Goal: Transaction & Acquisition: Purchase product/service

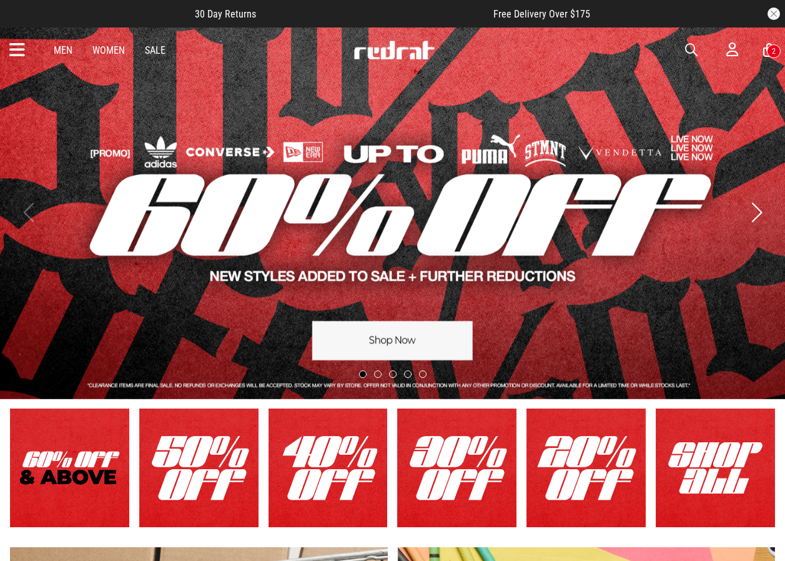
click at [20, 47] on icon at bounding box center [17, 50] width 16 height 21
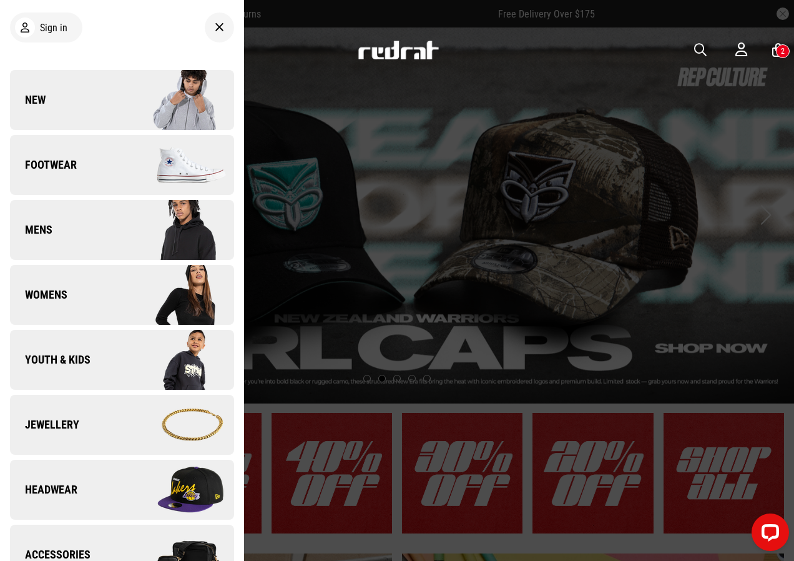
click at [66, 163] on span "Footwear" at bounding box center [43, 164] width 67 height 15
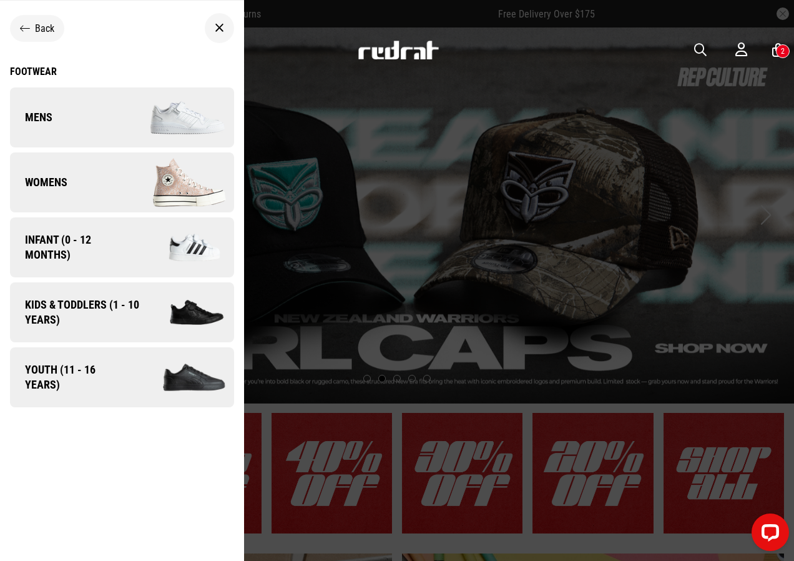
click at [83, 117] on link "Mens" at bounding box center [122, 117] width 224 height 60
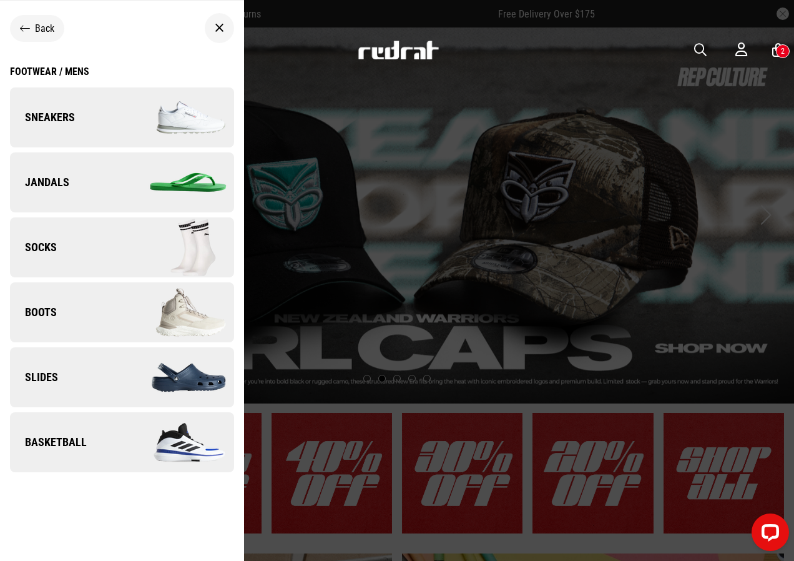
click at [90, 112] on link "Sneakers" at bounding box center [122, 117] width 224 height 60
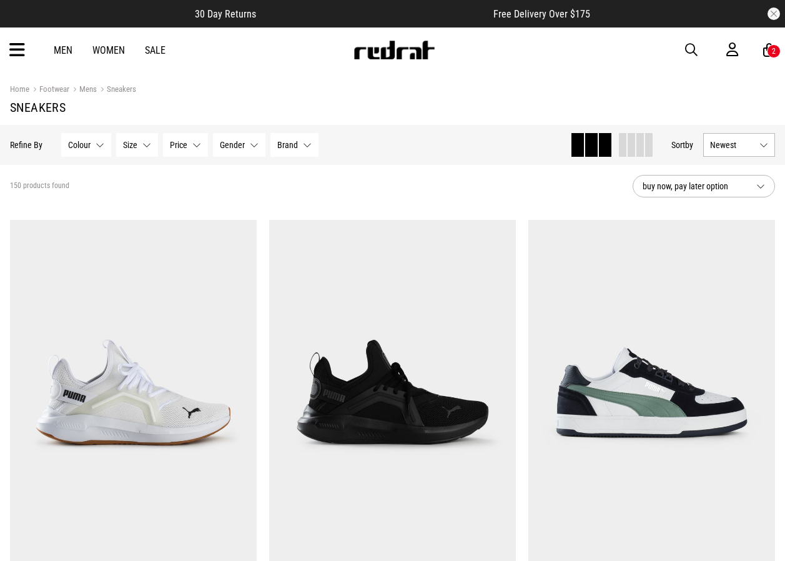
click at [292, 145] on span "Brand" at bounding box center [287, 145] width 21 height 10
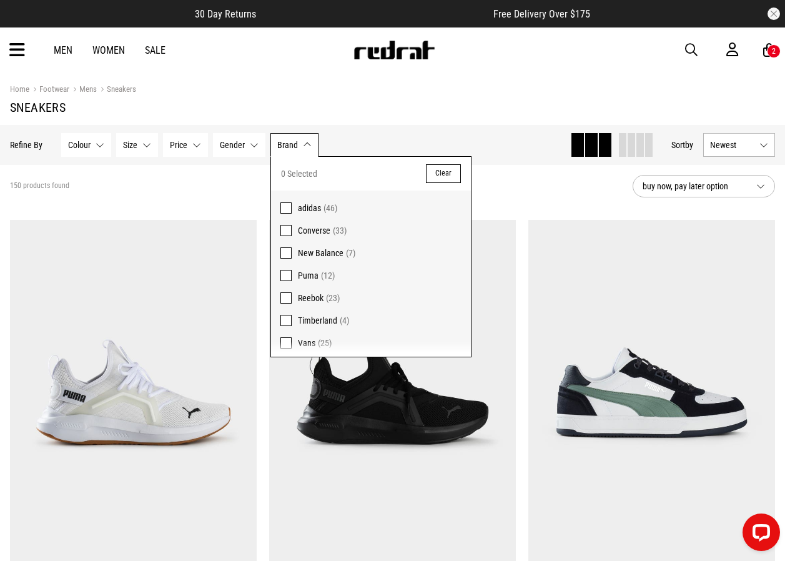
click at [287, 205] on span at bounding box center [285, 207] width 11 height 11
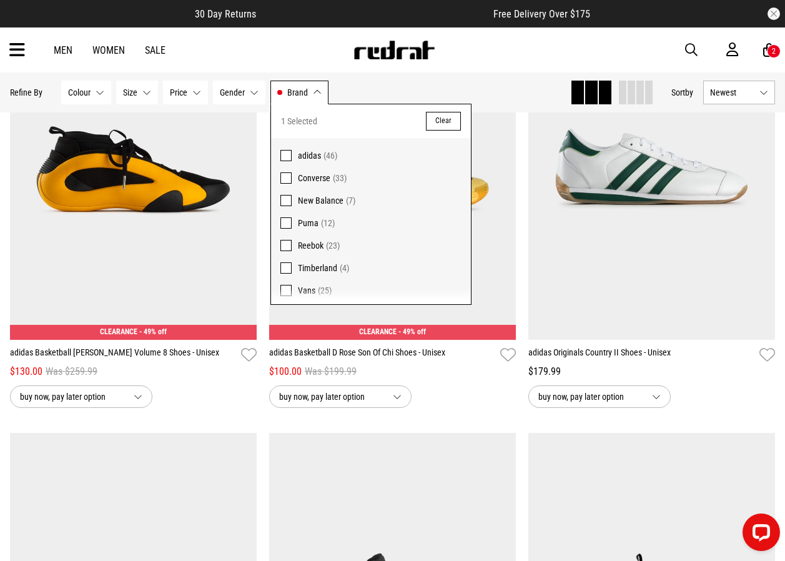
scroll to position [1623, 0]
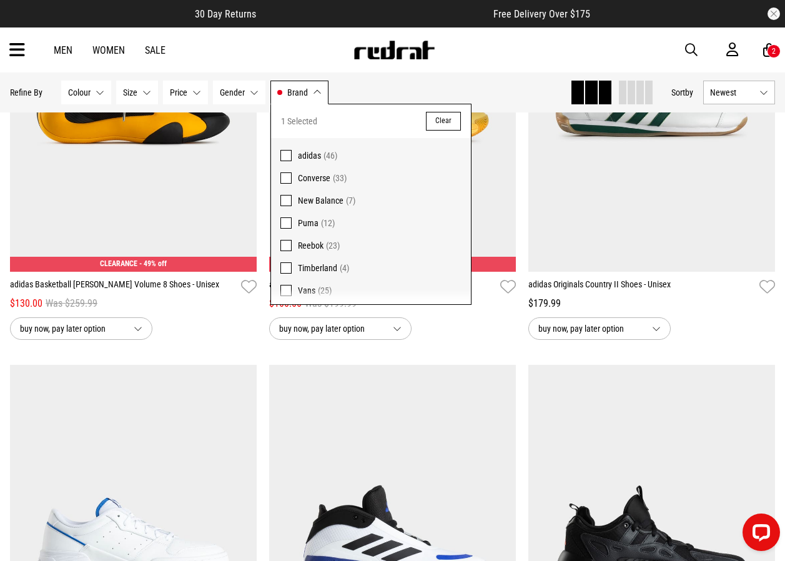
click at [402, 90] on div "Hide Refine s Refine By Filters Colour None selected Colour 0 Selected Clear Be…" at bounding box center [285, 92] width 550 height 27
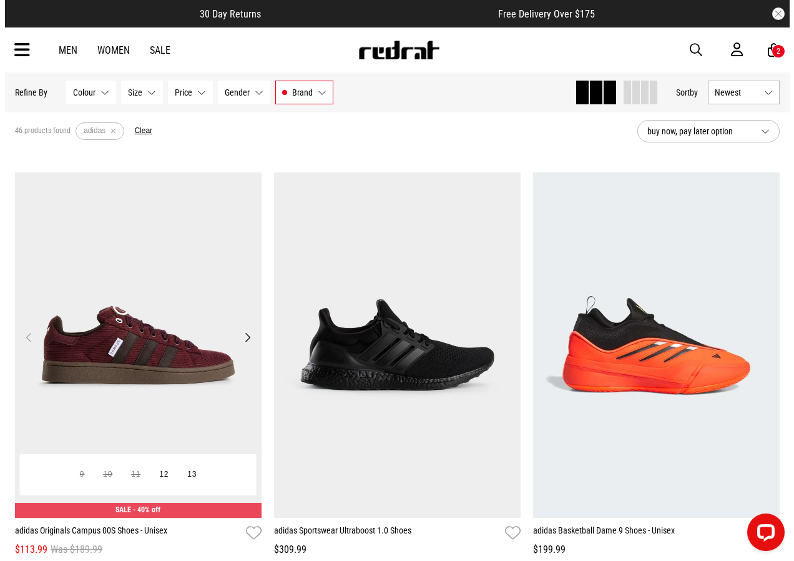
scroll to position [0, 0]
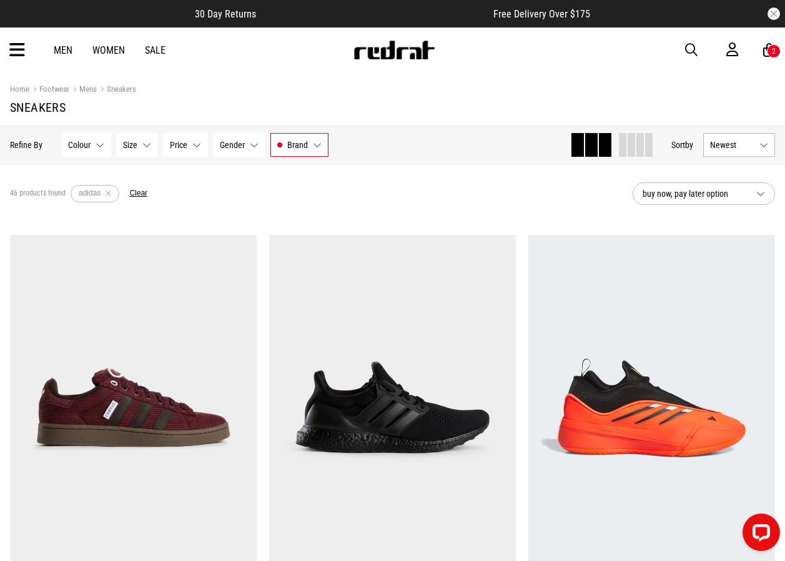
click at [690, 51] on span "button" at bounding box center [691, 49] width 12 height 15
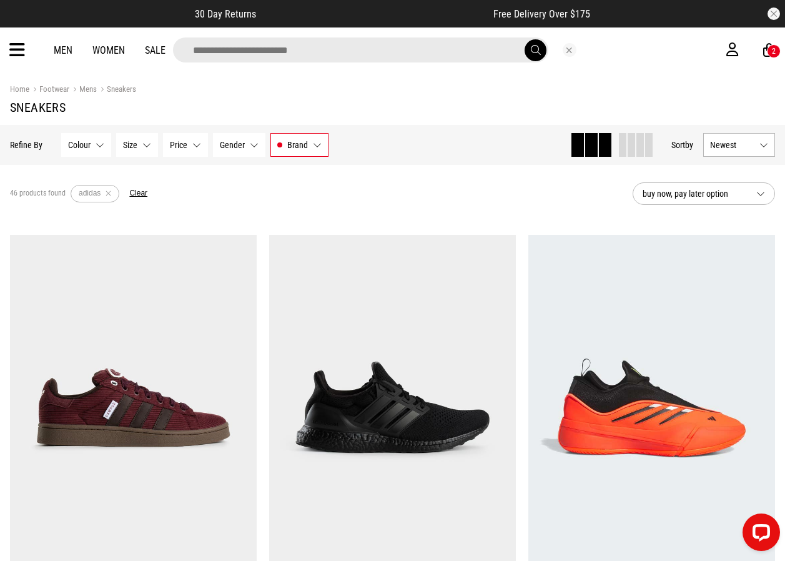
click at [399, 59] on input "search" at bounding box center [360, 49] width 375 height 25
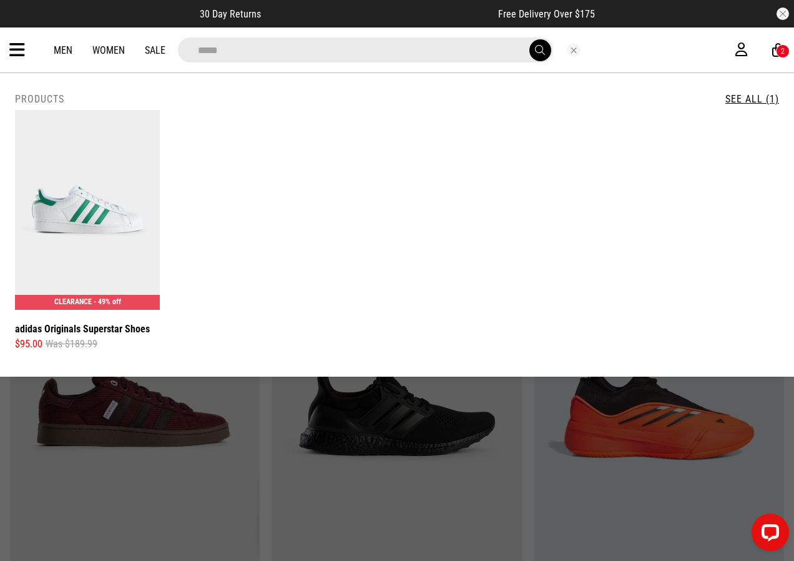
type input "*****"
click at [529, 39] on button "submit" at bounding box center [540, 50] width 22 height 22
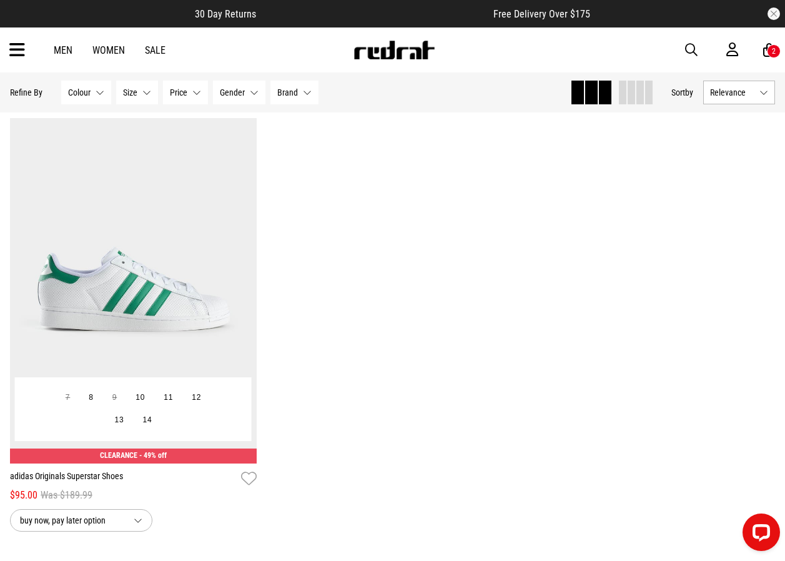
scroll to position [250, 0]
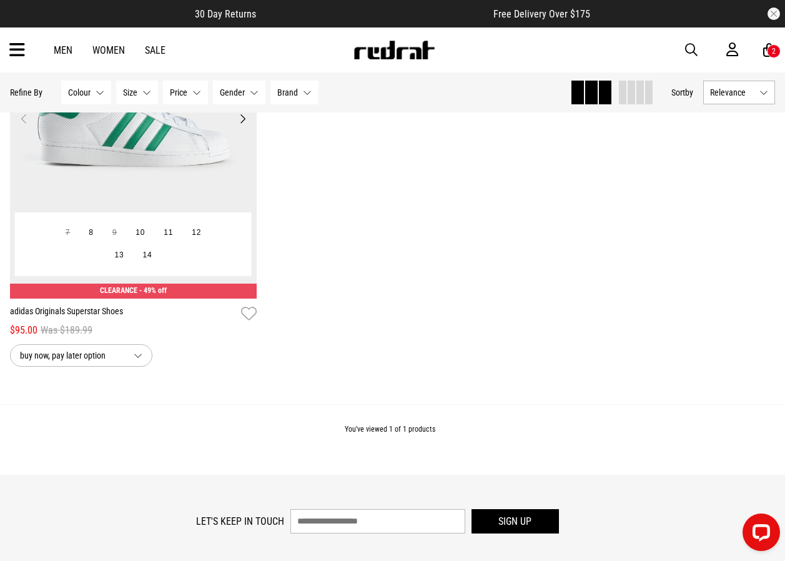
click at [186, 161] on img at bounding box center [133, 125] width 247 height 345
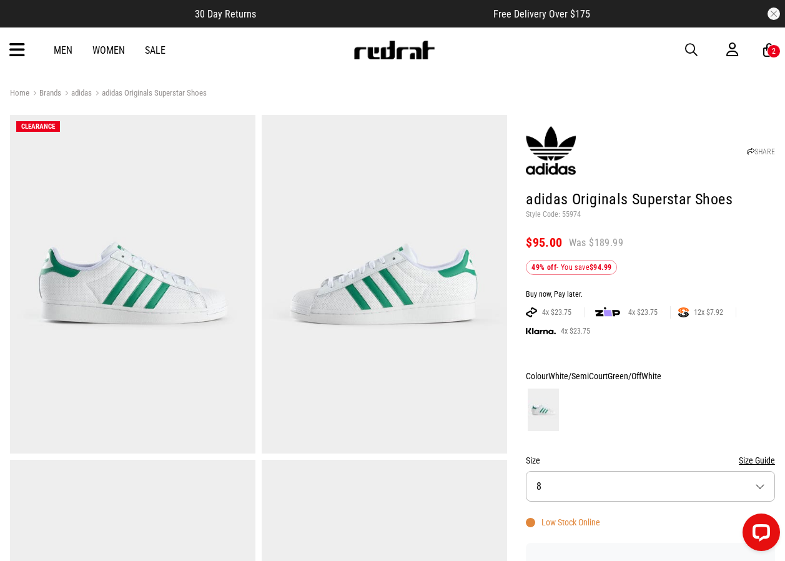
drag, startPoint x: 690, startPoint y: 52, endPoint x: 682, endPoint y: 54, distance: 8.5
click at [690, 52] on span "button" at bounding box center [691, 49] width 12 height 15
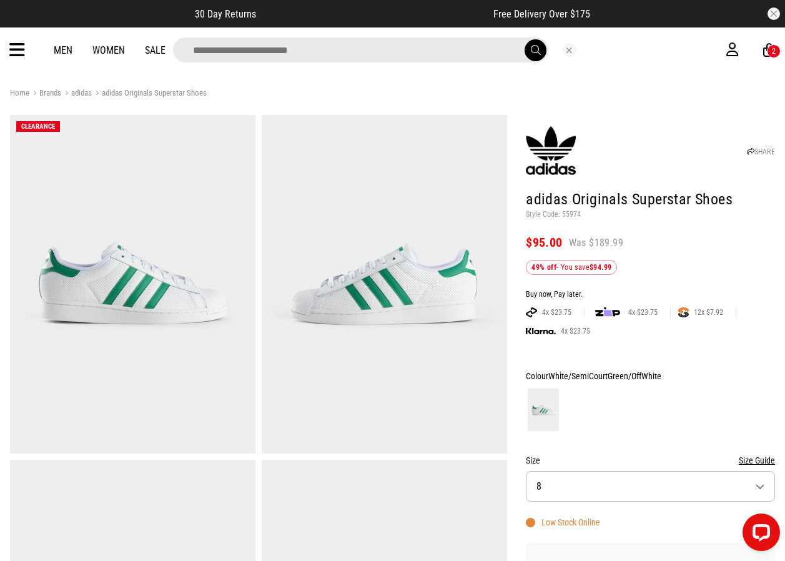
click at [354, 59] on input "search" at bounding box center [360, 49] width 375 height 25
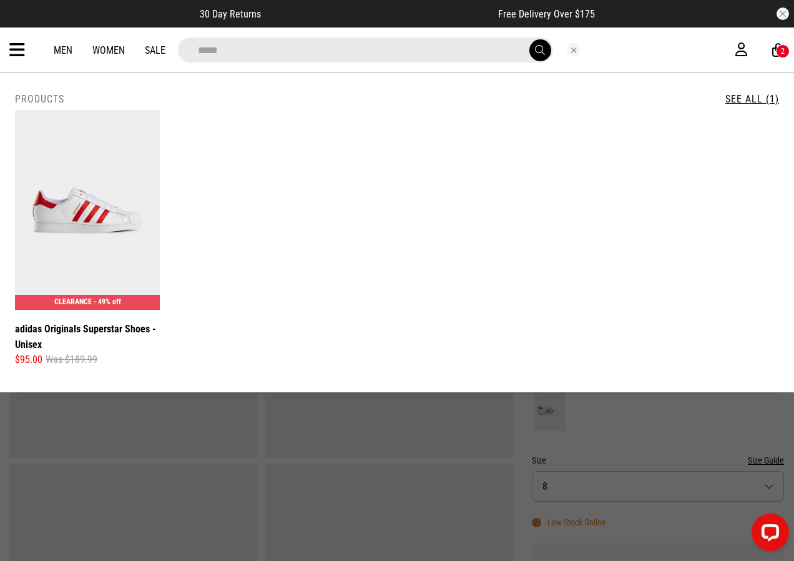
click at [253, 46] on input "*****" at bounding box center [365, 49] width 375 height 25
type input "*"
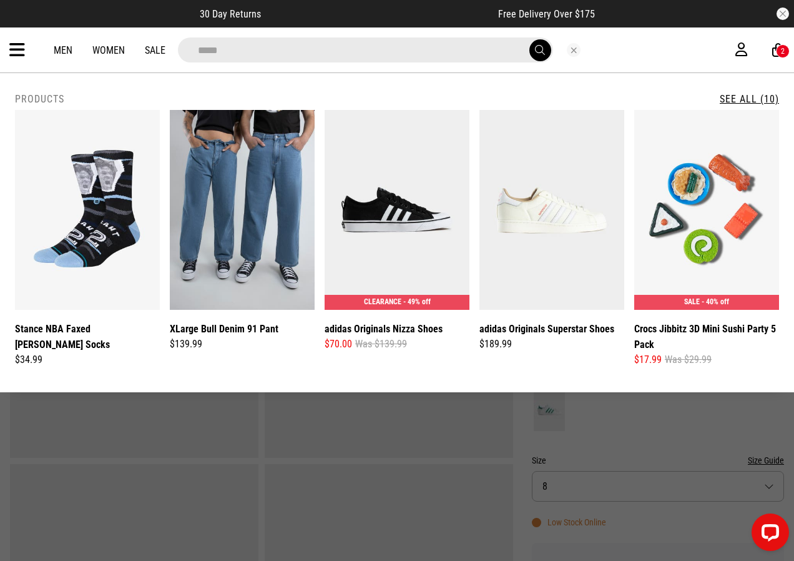
type input "*****"
click at [529, 39] on button "submit" at bounding box center [540, 50] width 22 height 22
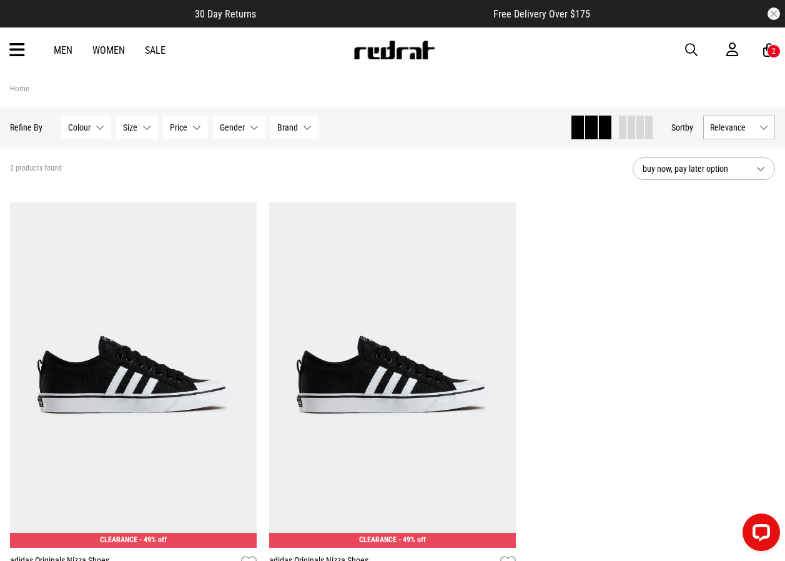
click at [699, 52] on button "button" at bounding box center [697, 49] width 25 height 15
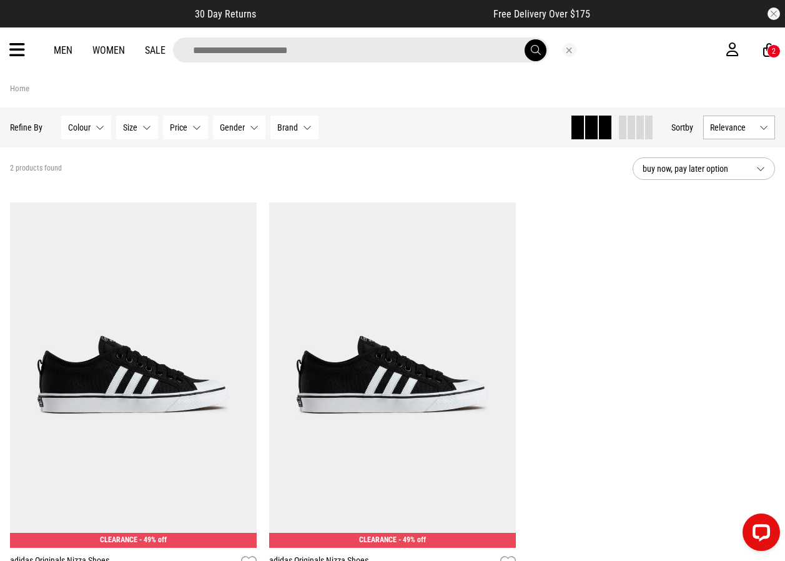
click at [396, 53] on input "search" at bounding box center [360, 49] width 375 height 25
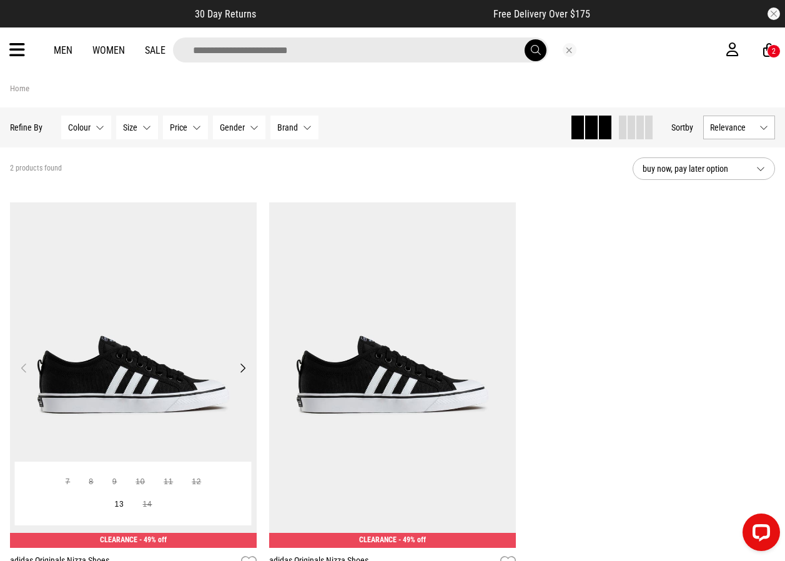
click at [171, 370] on img at bounding box center [133, 374] width 247 height 345
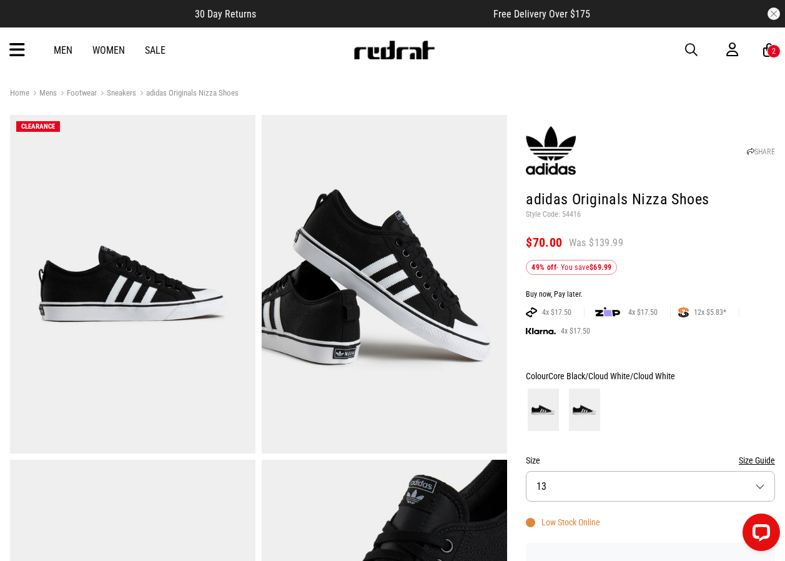
drag, startPoint x: 699, startPoint y: 49, endPoint x: 692, endPoint y: 50, distance: 7.0
click at [699, 49] on button "button" at bounding box center [697, 49] width 25 height 15
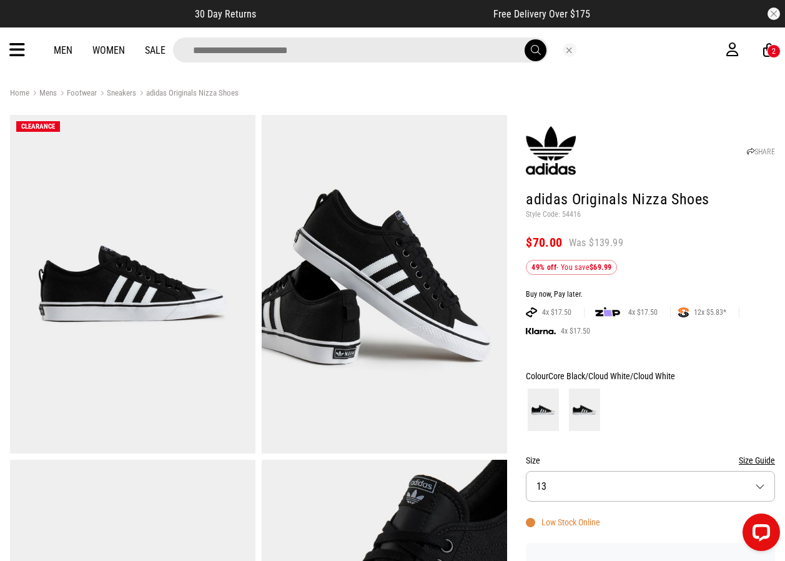
click at [350, 51] on input "search" at bounding box center [360, 49] width 375 height 25
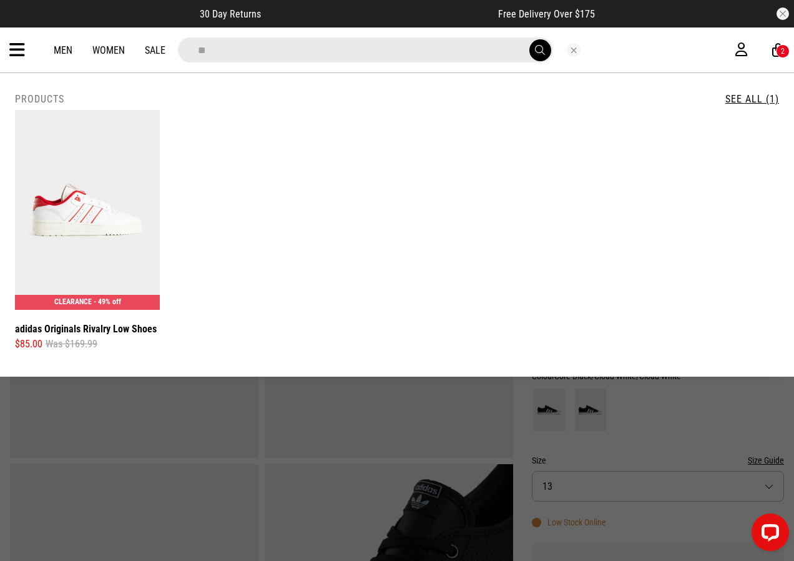
type input "*"
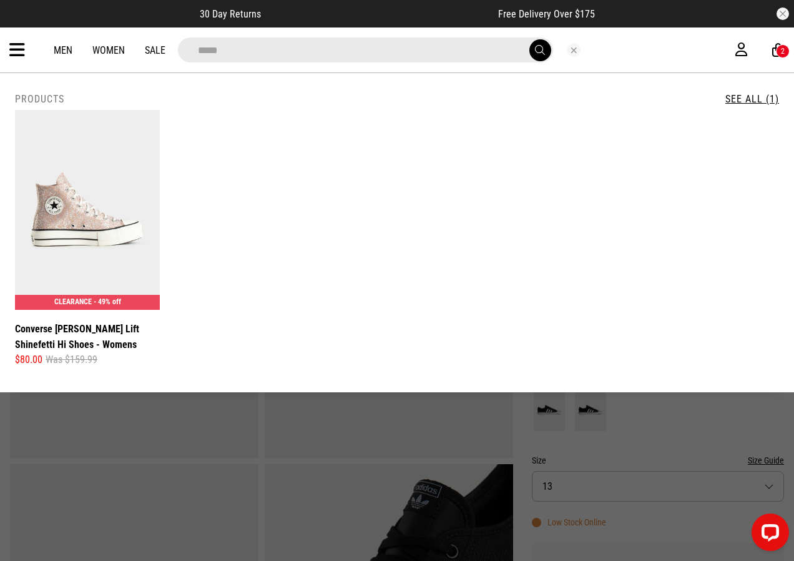
type input "*****"
click at [104, 56] on link "Women" at bounding box center [108, 50] width 32 height 12
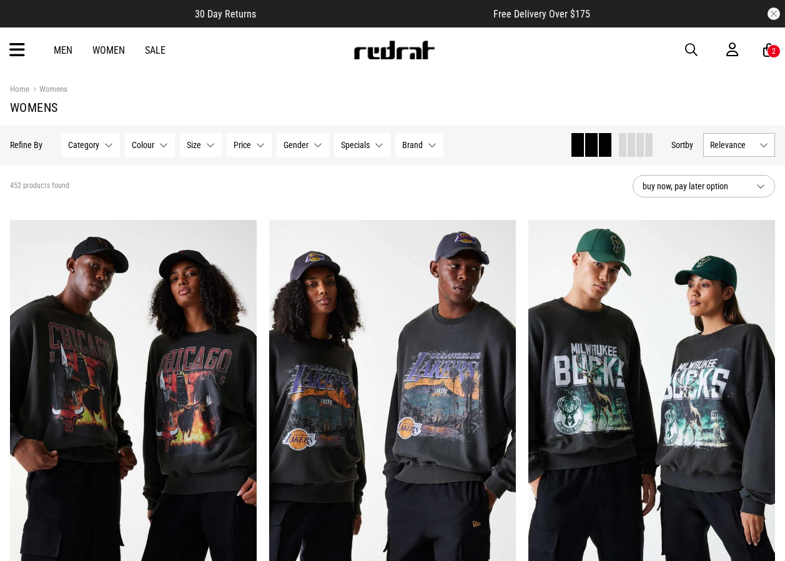
click at [104, 49] on link "Women" at bounding box center [108, 50] width 32 height 12
click at [16, 52] on icon at bounding box center [17, 50] width 16 height 21
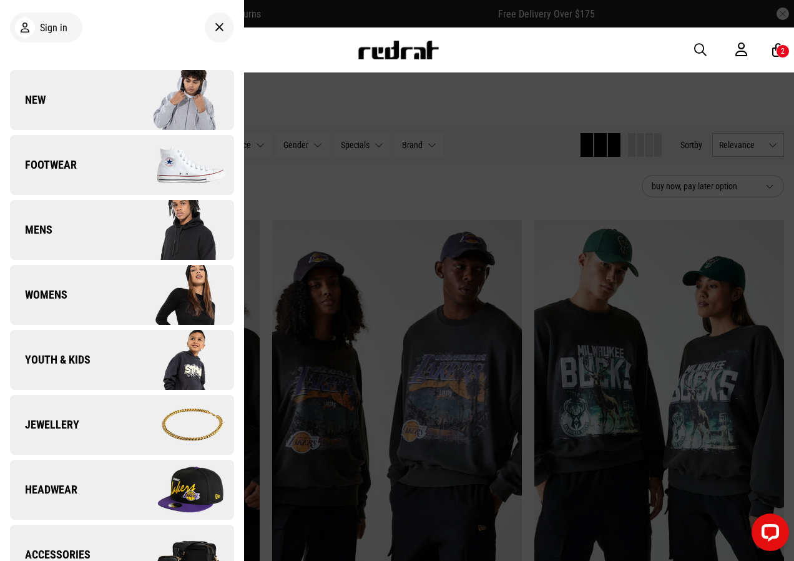
click at [117, 150] on link "Footwear" at bounding box center [122, 165] width 224 height 60
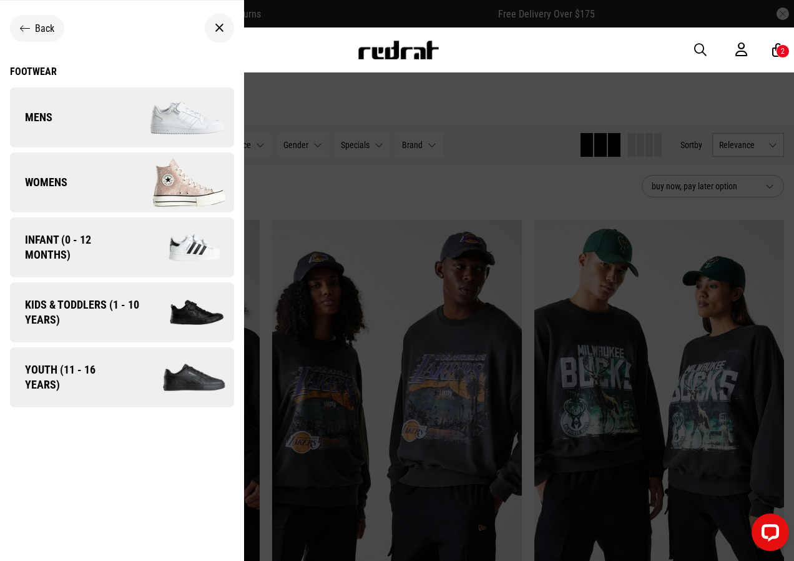
click at [104, 172] on link "Womens" at bounding box center [122, 182] width 224 height 60
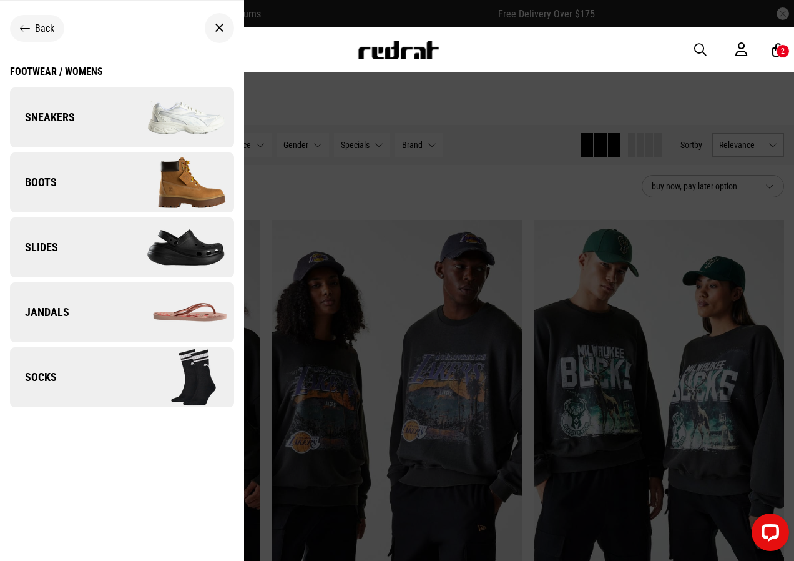
click at [107, 113] on link "Sneakers" at bounding box center [122, 117] width 224 height 60
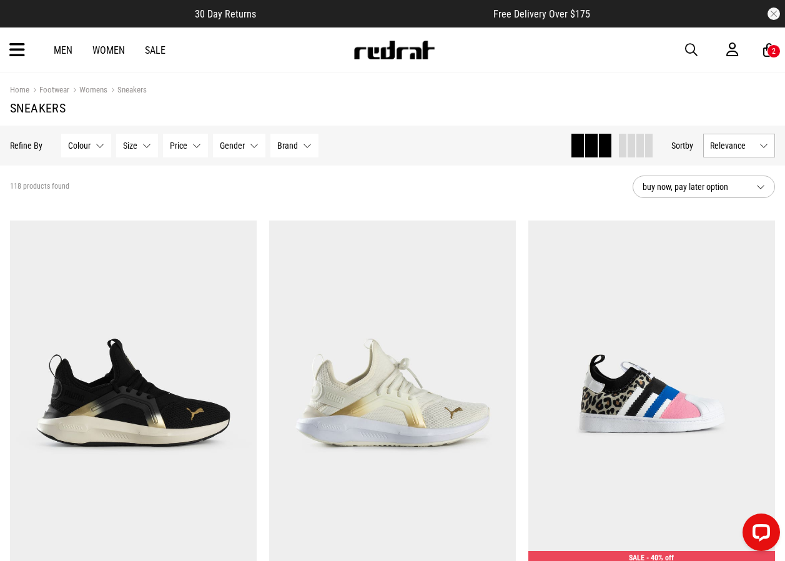
click at [297, 151] on button "Brand None selected" at bounding box center [294, 146] width 48 height 24
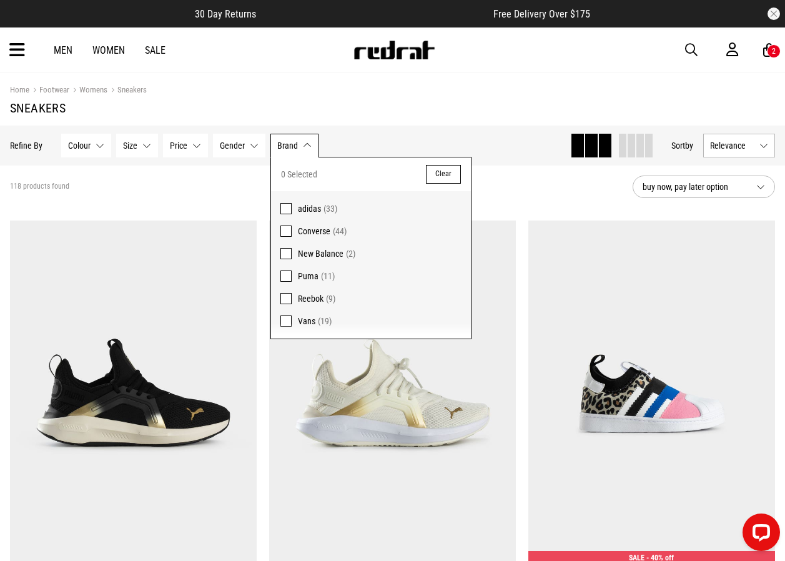
click at [301, 230] on span "Converse" at bounding box center [314, 231] width 32 height 10
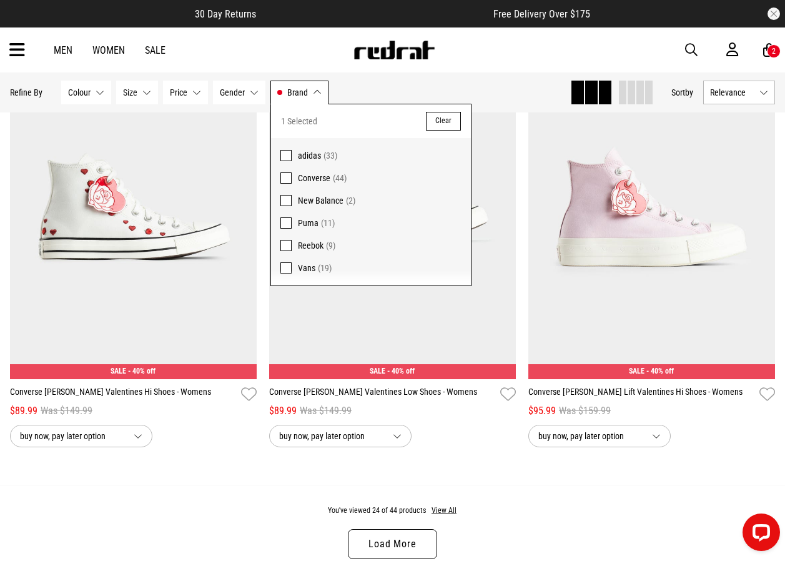
scroll to position [3434, 0]
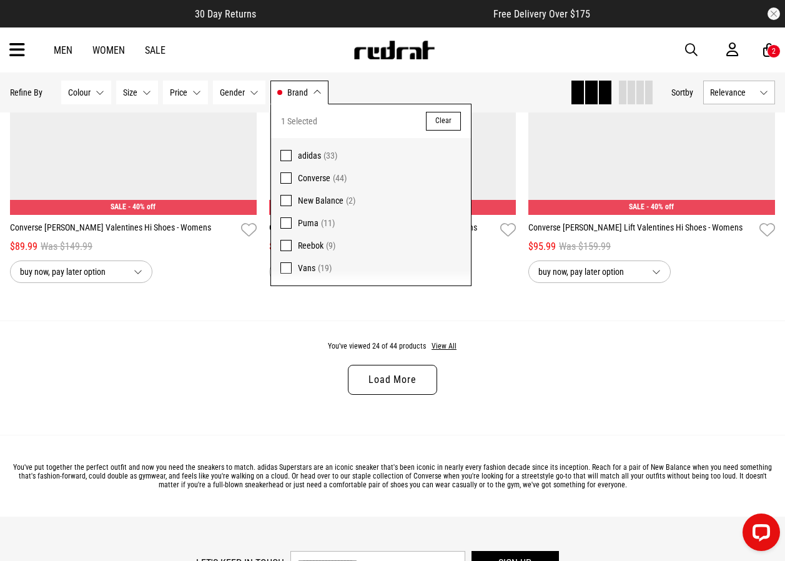
click at [375, 384] on link "Load More" at bounding box center [392, 380] width 89 height 30
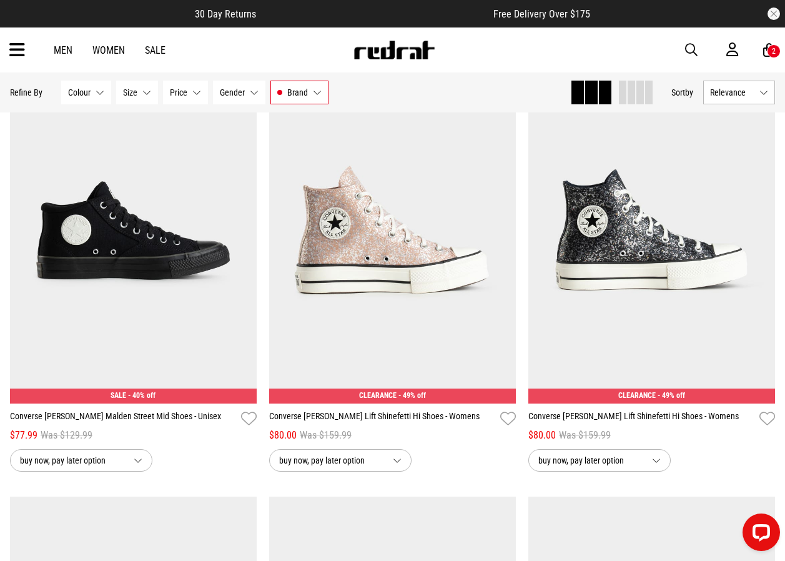
scroll to position [4120, 0]
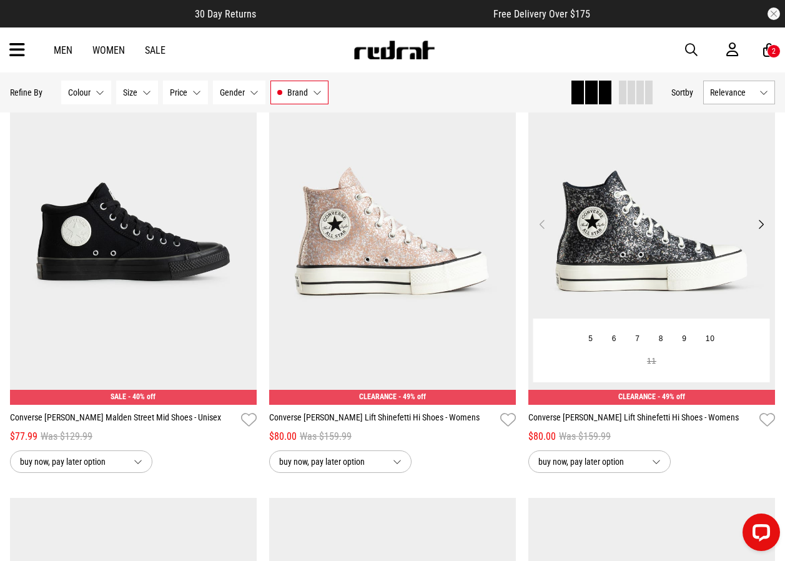
click at [606, 244] on img at bounding box center [651, 231] width 247 height 345
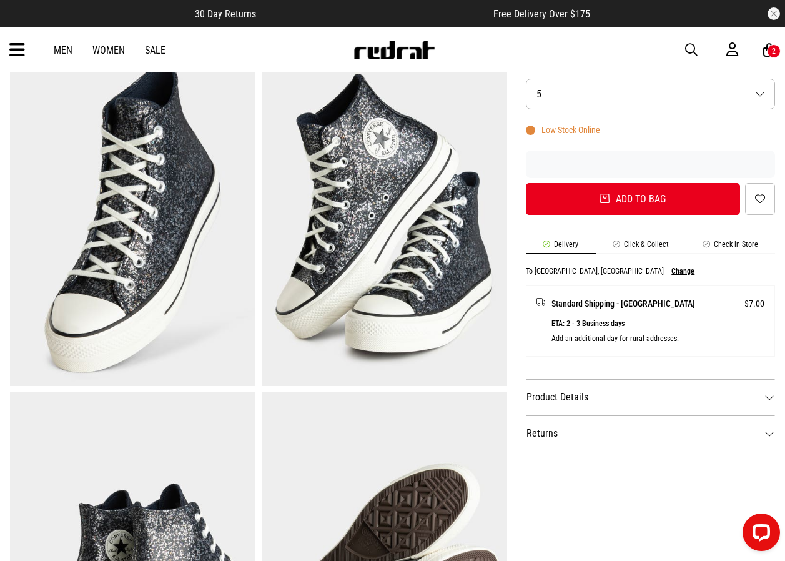
scroll to position [499, 0]
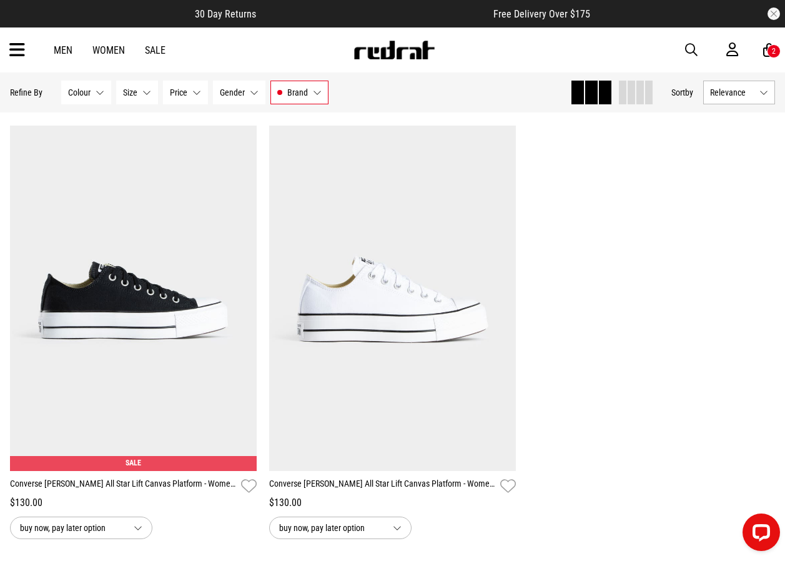
scroll to position [2622, 0]
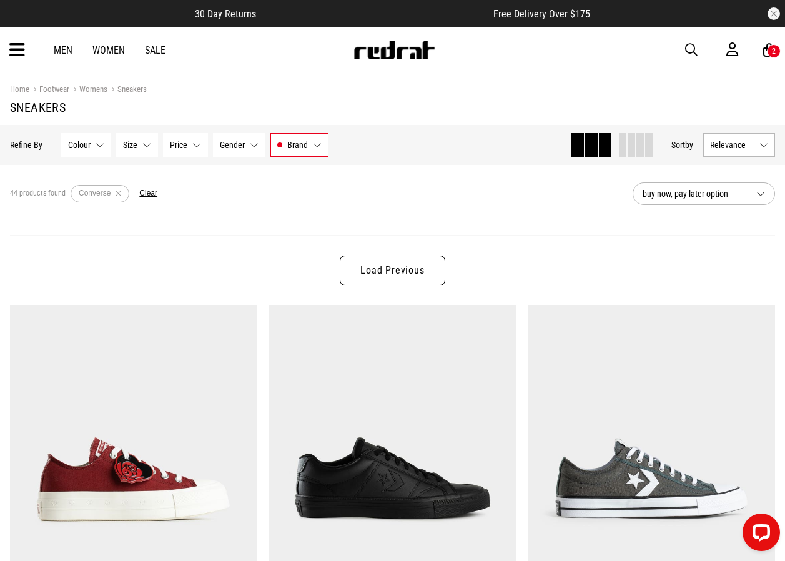
click at [684, 48] on div "Men Women Sale Sign in New Back Footwear Back Mens Back Womens Back Youth & Kid…" at bounding box center [392, 49] width 785 height 45
click at [694, 52] on span "button" at bounding box center [691, 49] width 12 height 15
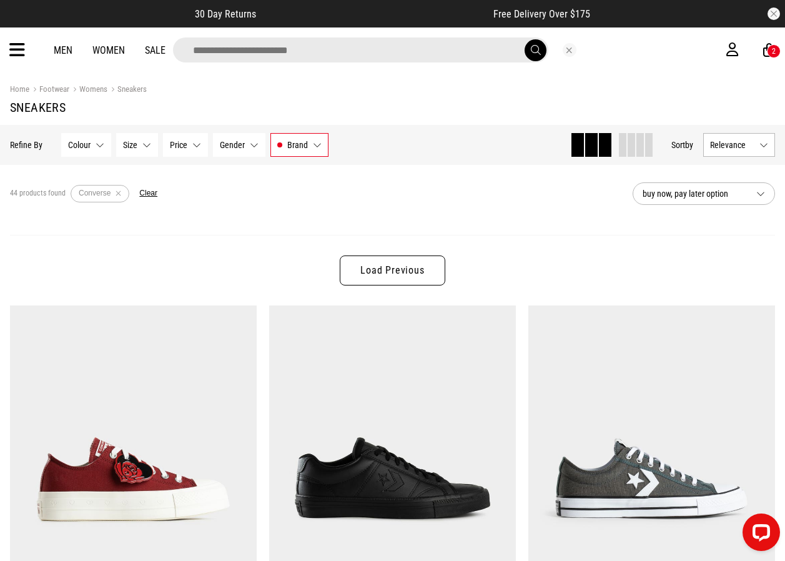
click at [368, 49] on input "search" at bounding box center [360, 49] width 375 height 25
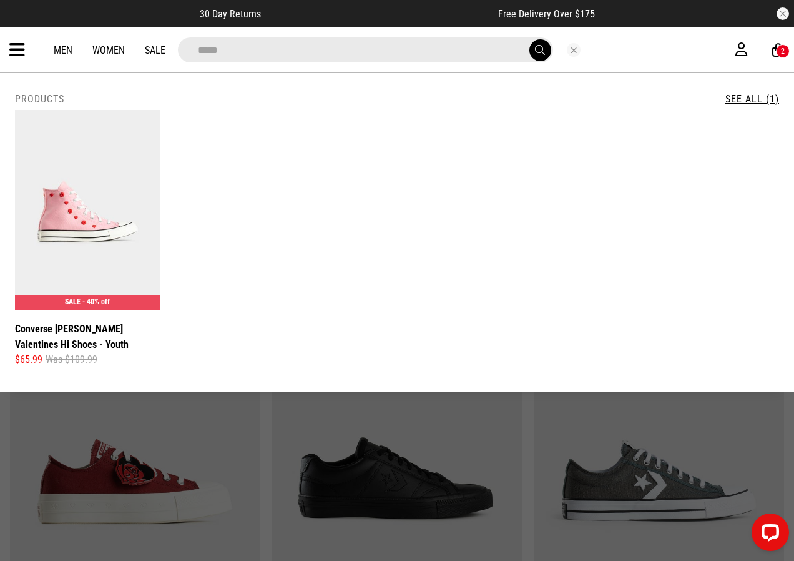
type input "*****"
